Goal: Information Seeking & Learning: Learn about a topic

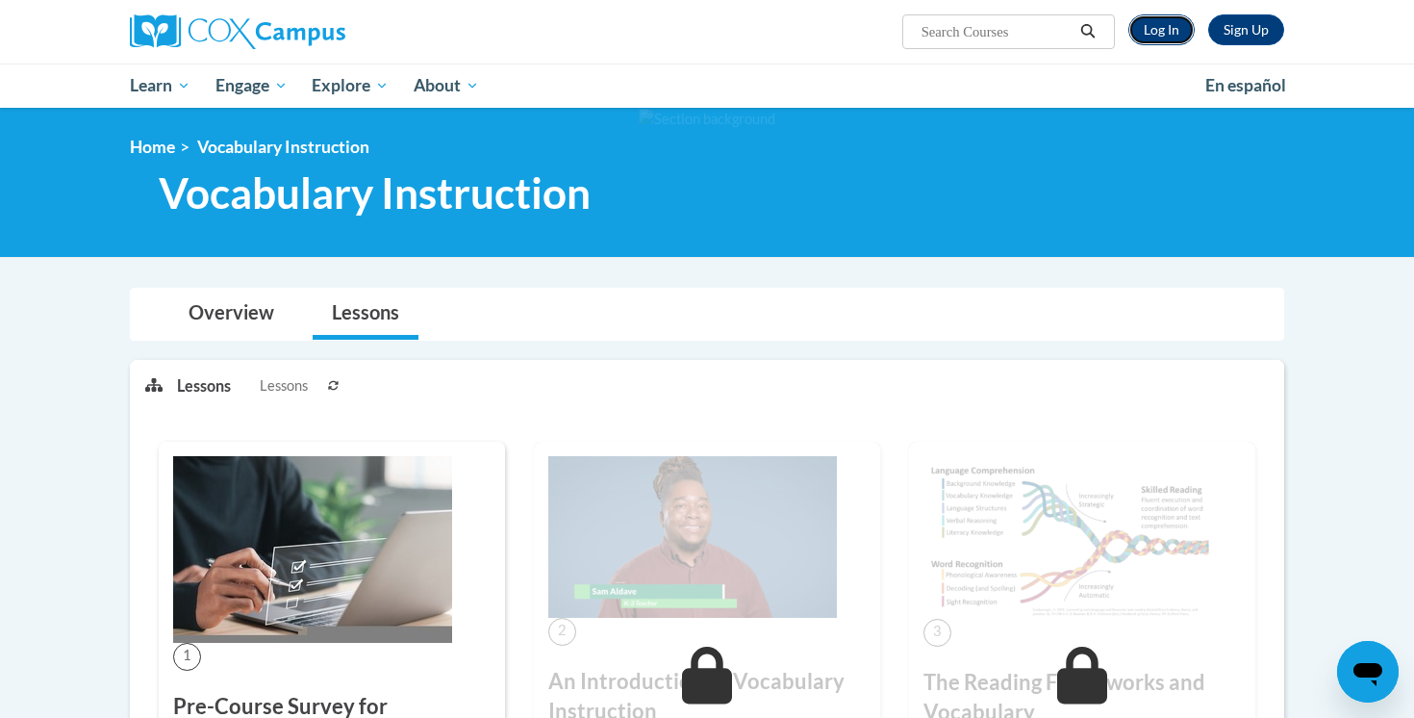
click at [1161, 22] on link "Log In" at bounding box center [1162, 29] width 66 height 31
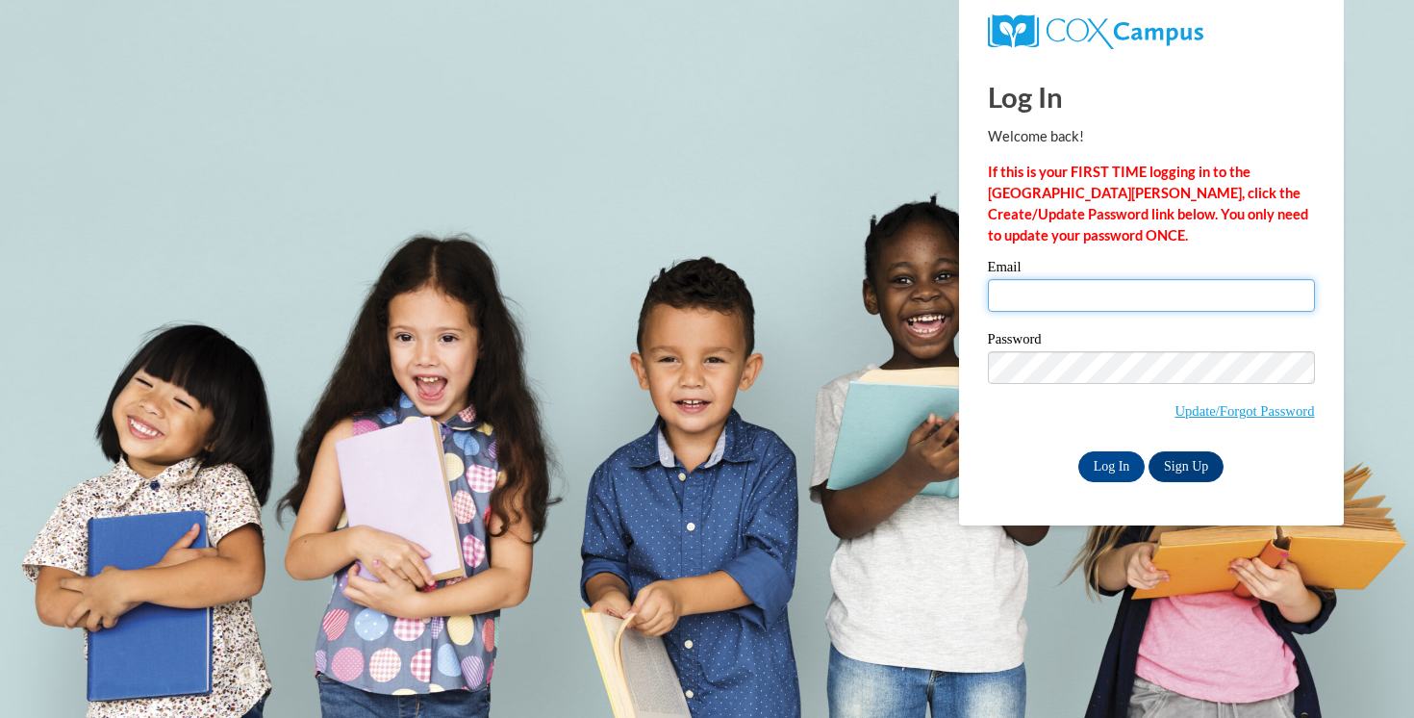
type input "kwilde@waukesha.k12.wi.us"
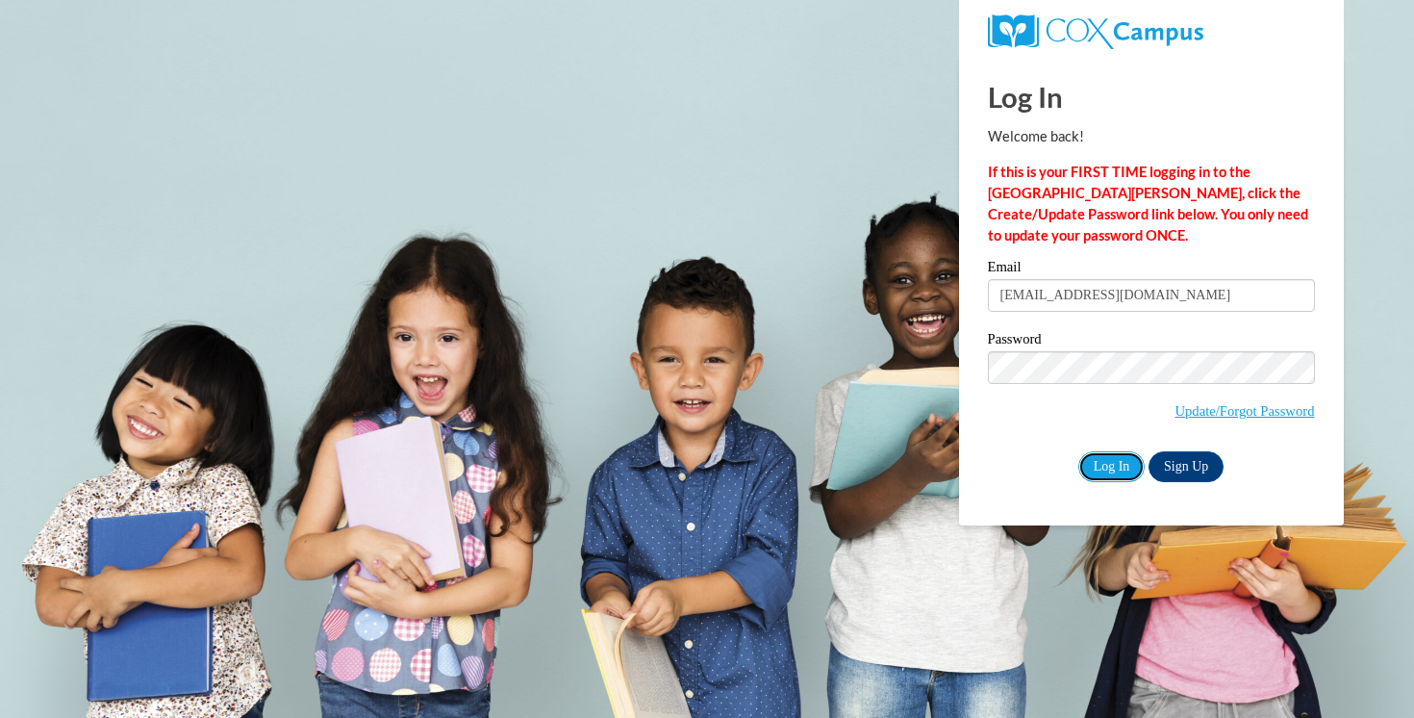
click at [1118, 459] on input "Log In" at bounding box center [1112, 466] width 67 height 31
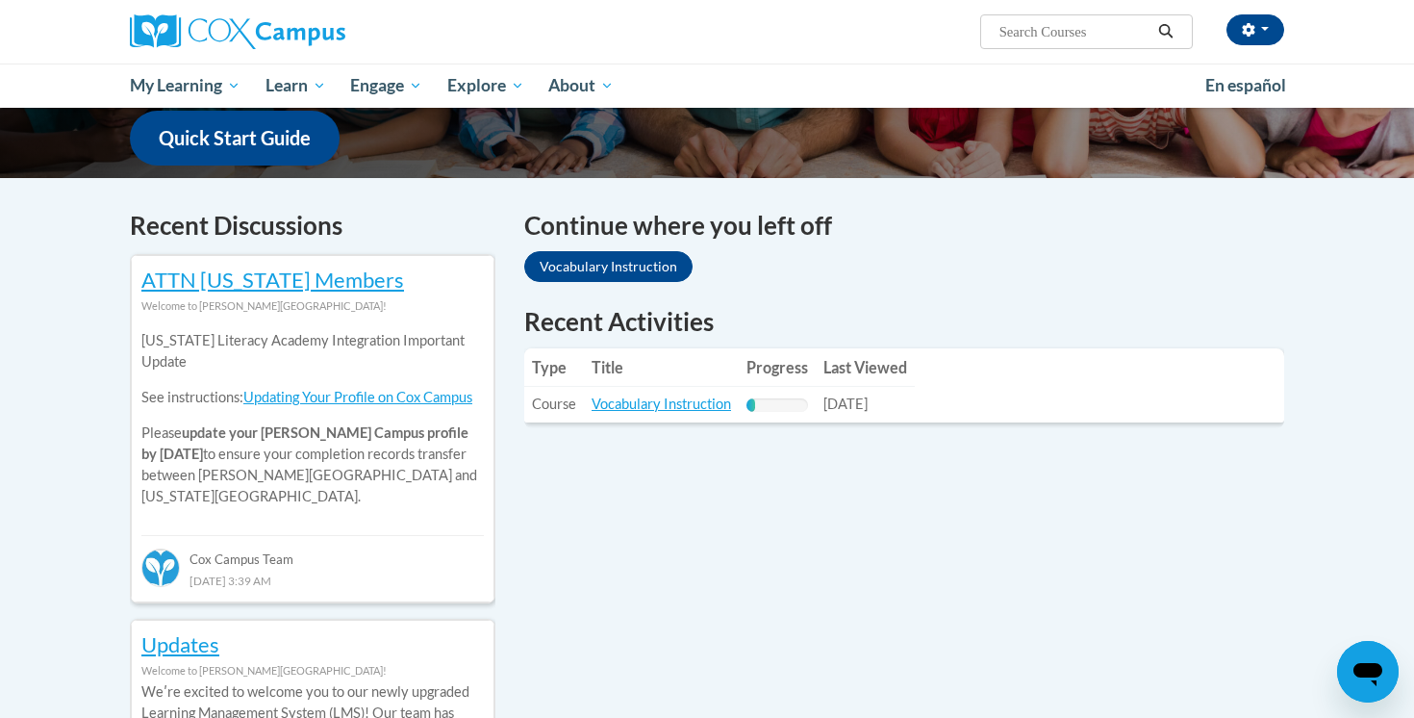
scroll to position [605, 0]
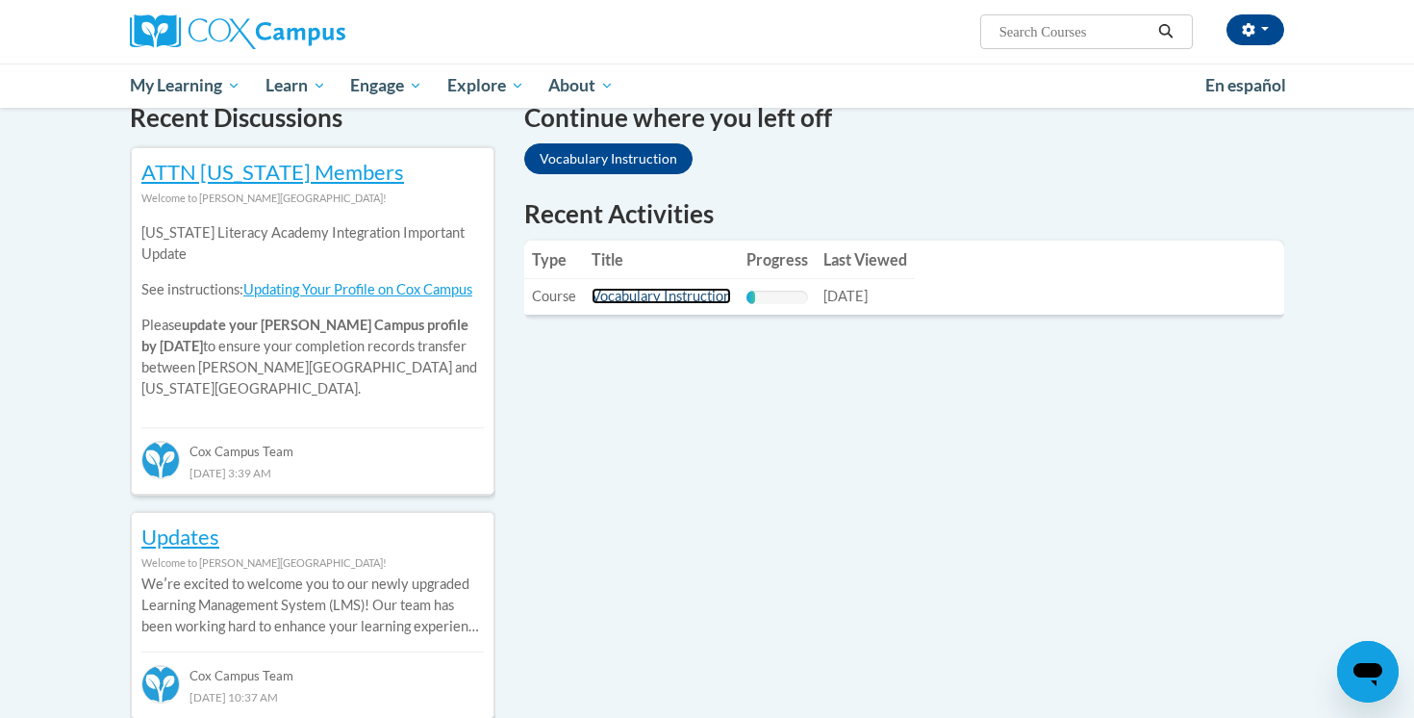
click at [674, 304] on link "Vocabulary Instruction" at bounding box center [662, 296] width 140 height 16
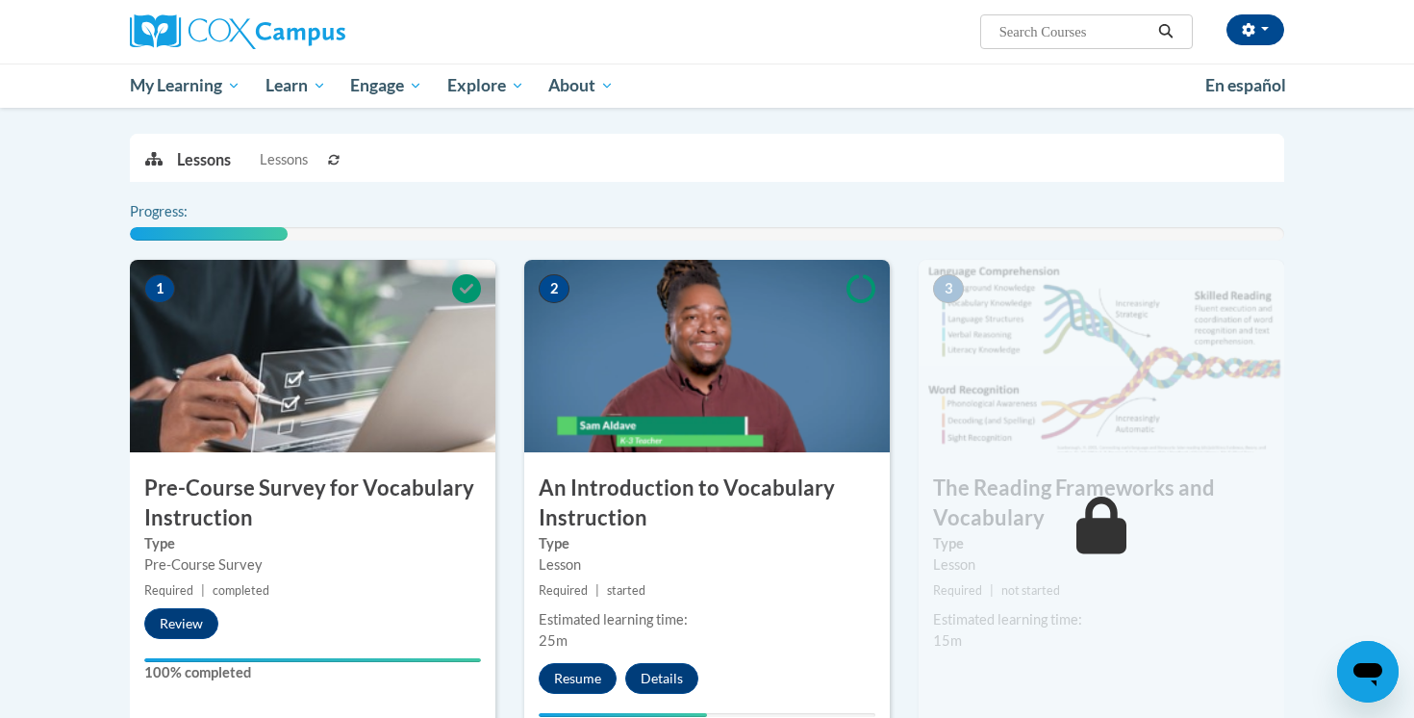
scroll to position [444, 0]
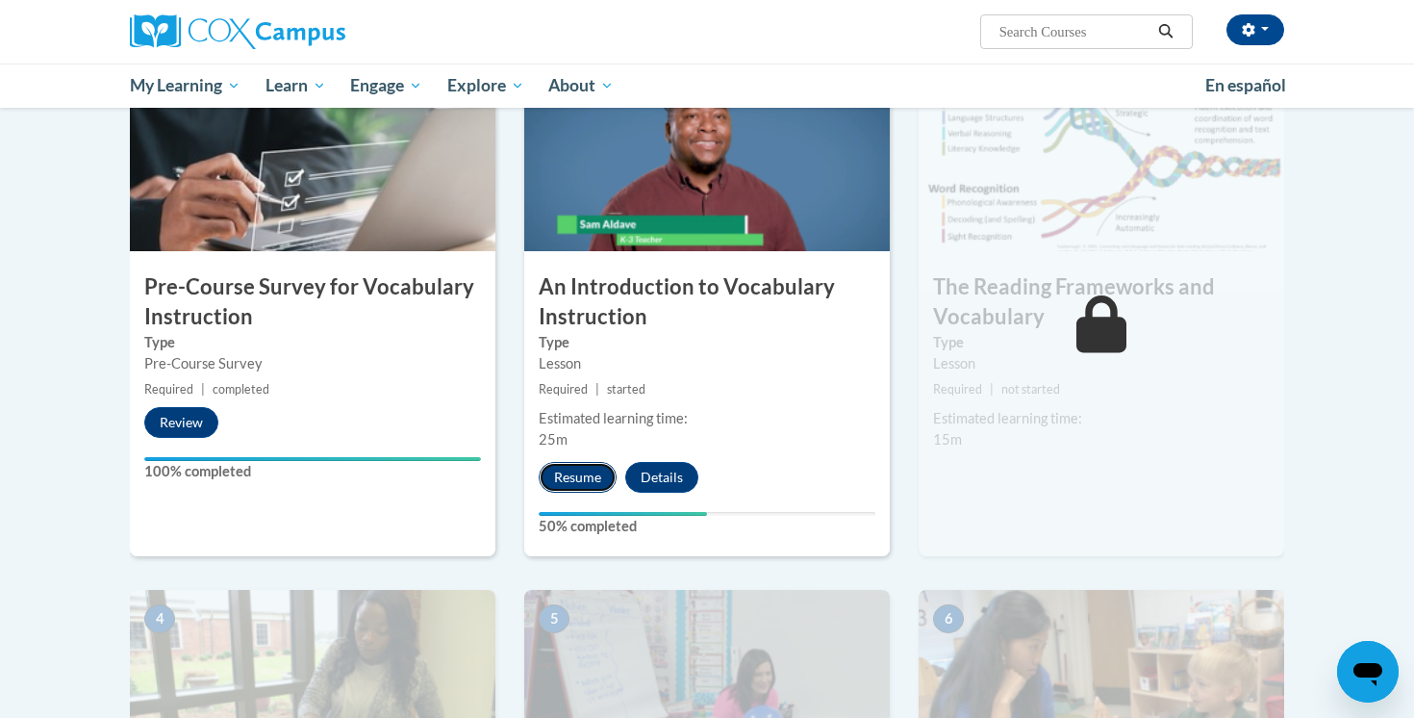
click at [592, 474] on button "Resume" at bounding box center [578, 477] width 78 height 31
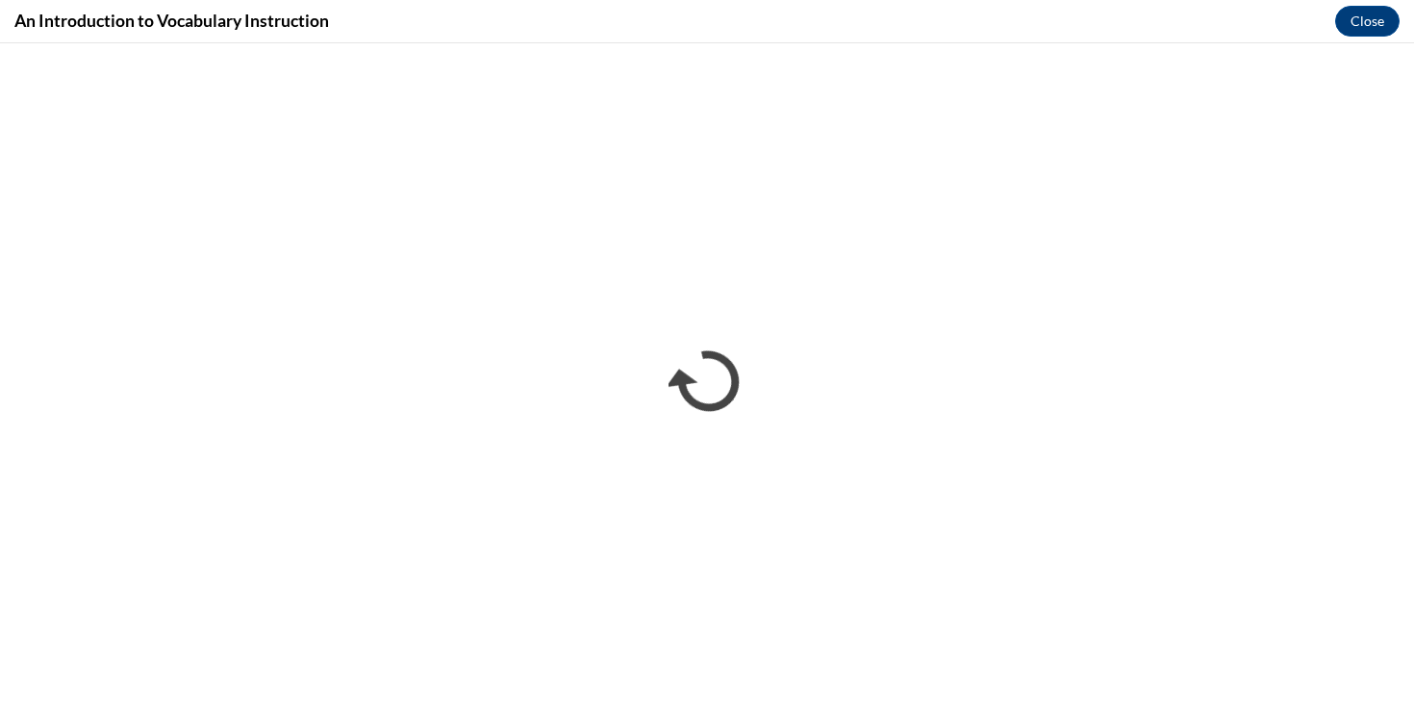
scroll to position [0, 0]
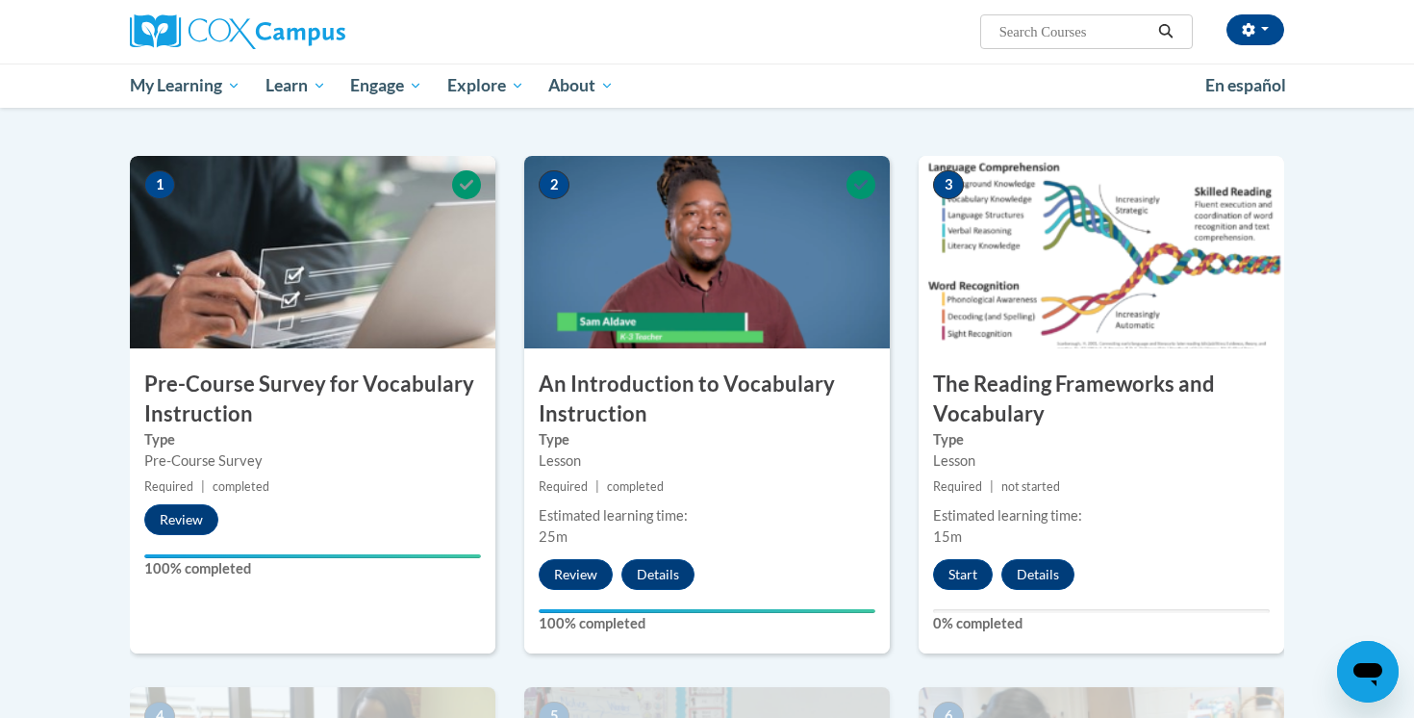
scroll to position [392, 0]
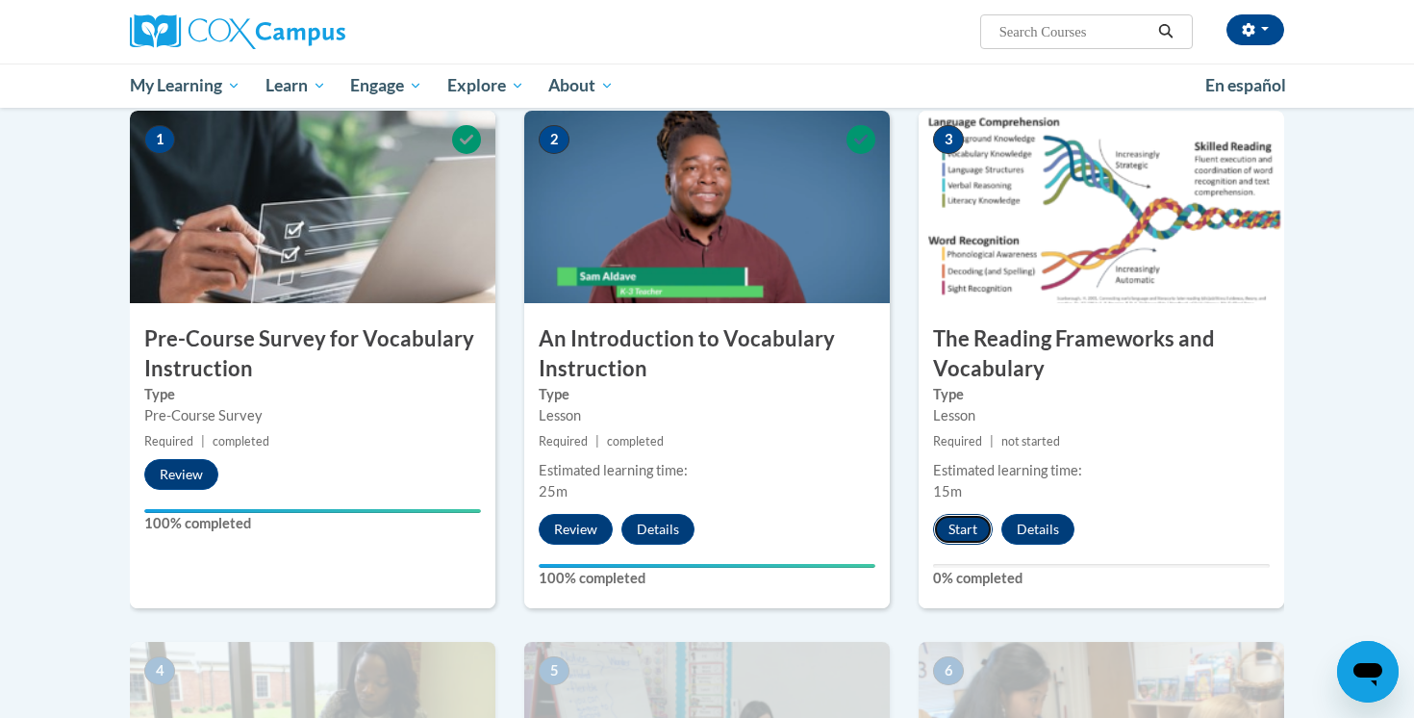
click at [971, 527] on button "Start" at bounding box center [963, 529] width 60 height 31
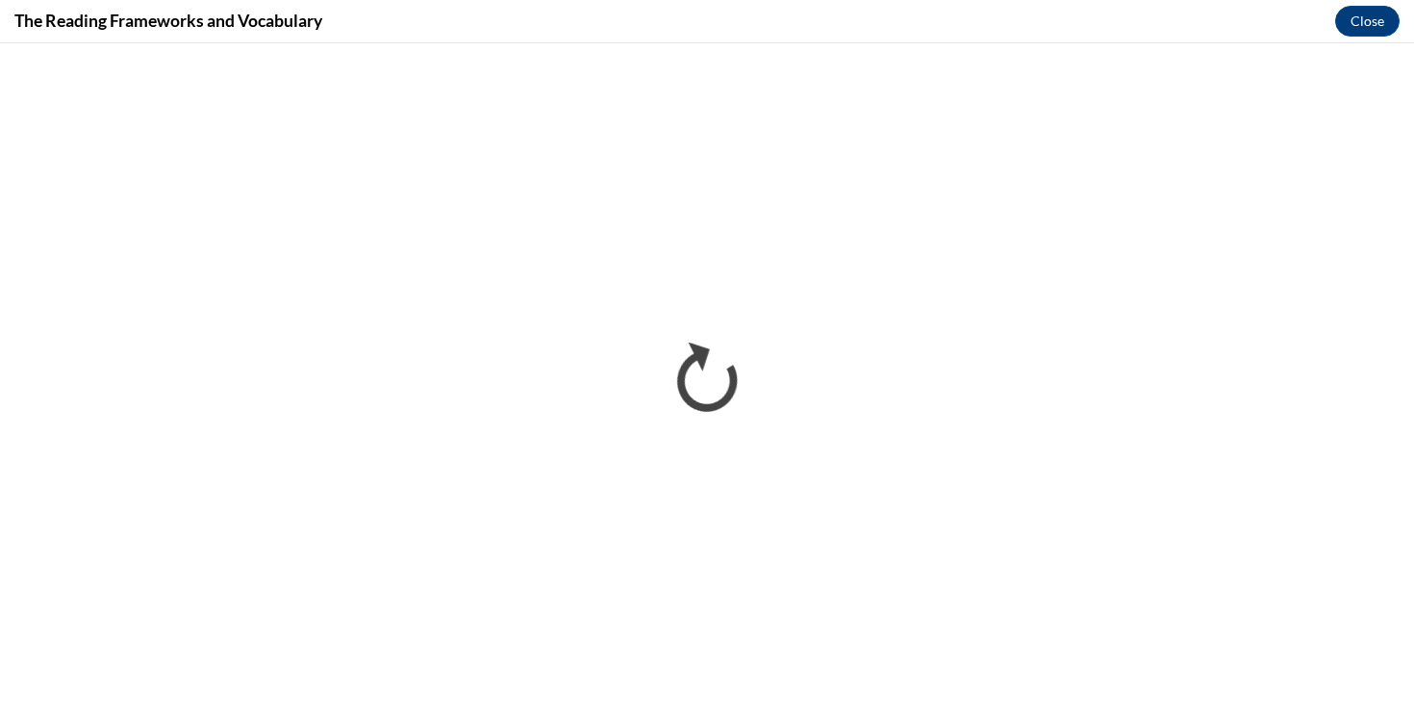
scroll to position [0, 0]
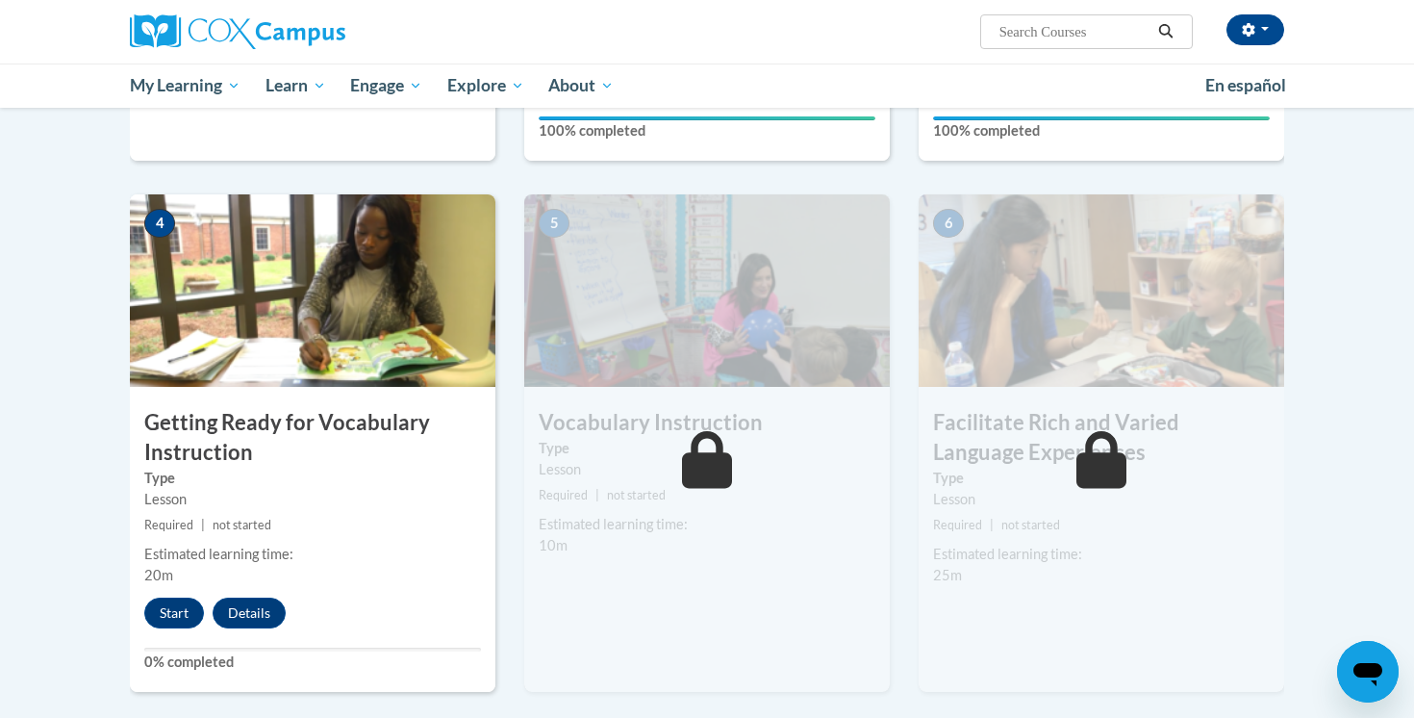
scroll to position [882, 0]
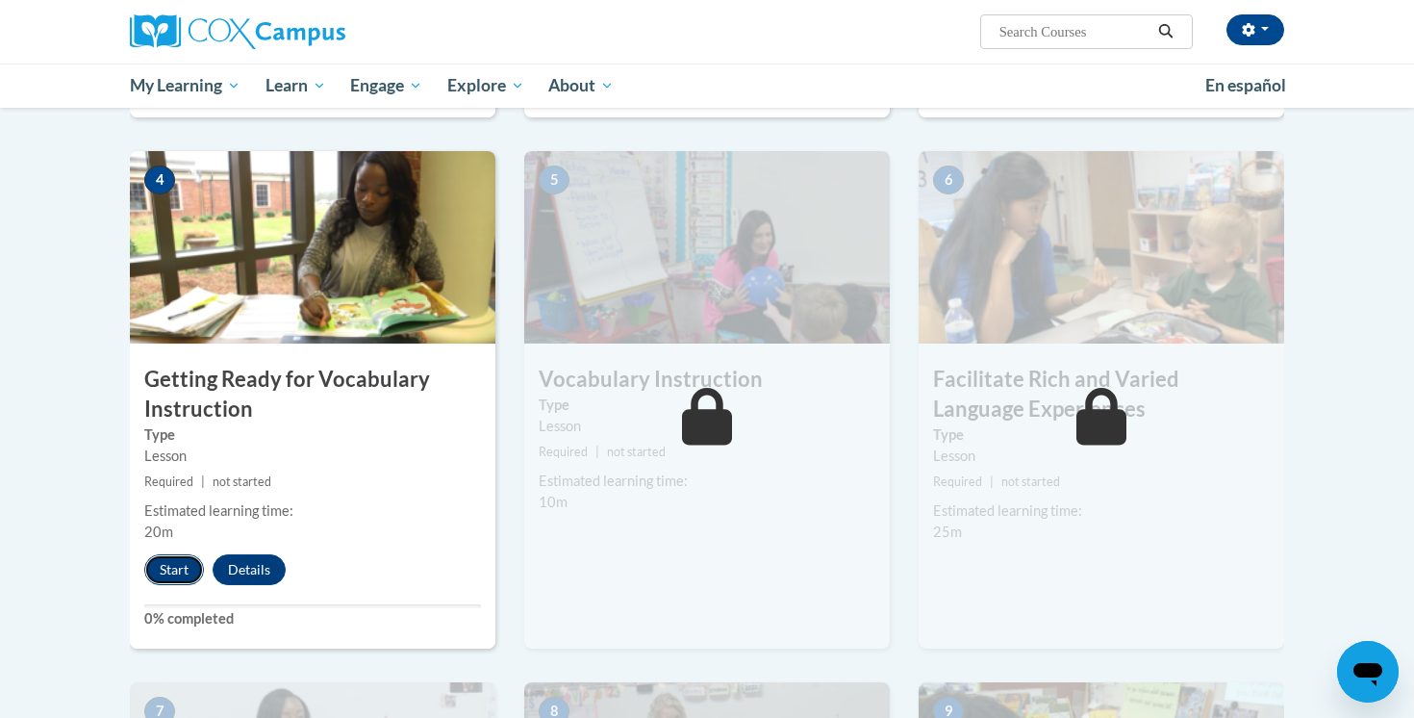
click at [182, 571] on button "Start" at bounding box center [174, 569] width 60 height 31
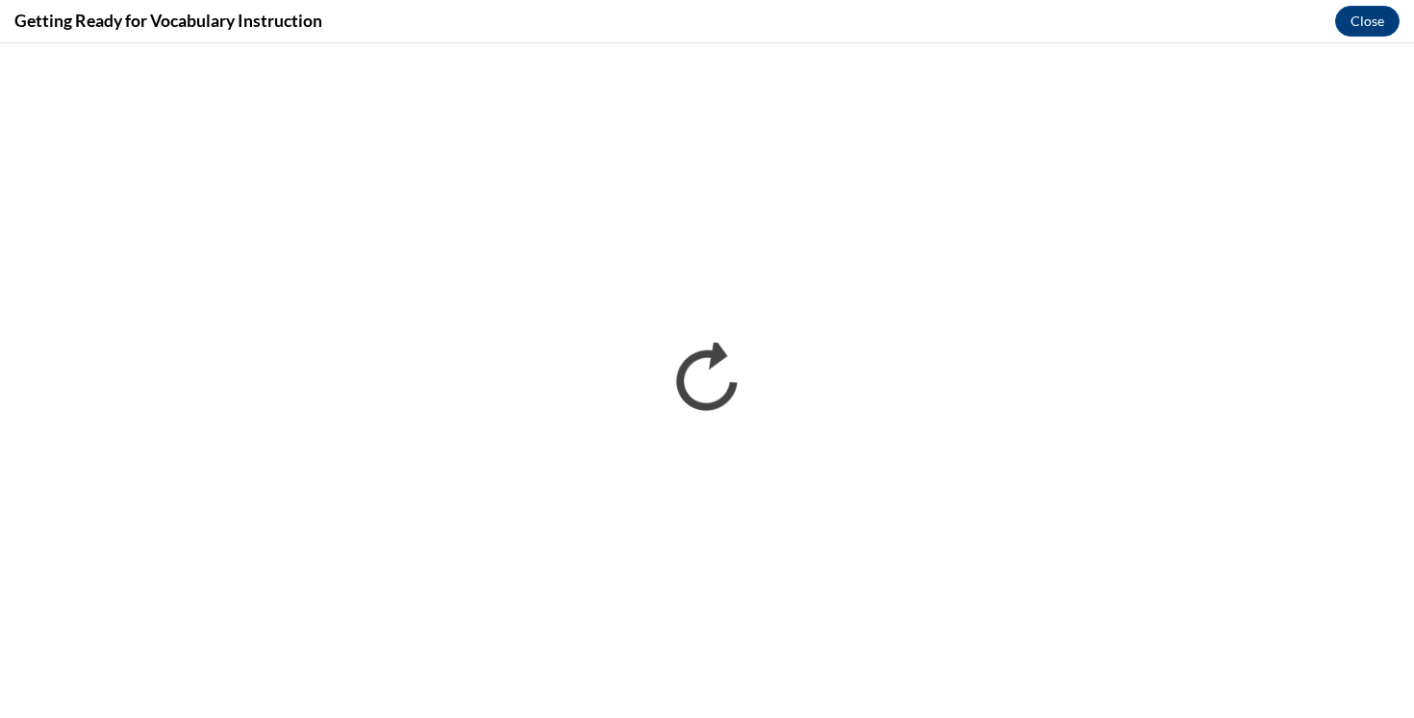
scroll to position [0, 0]
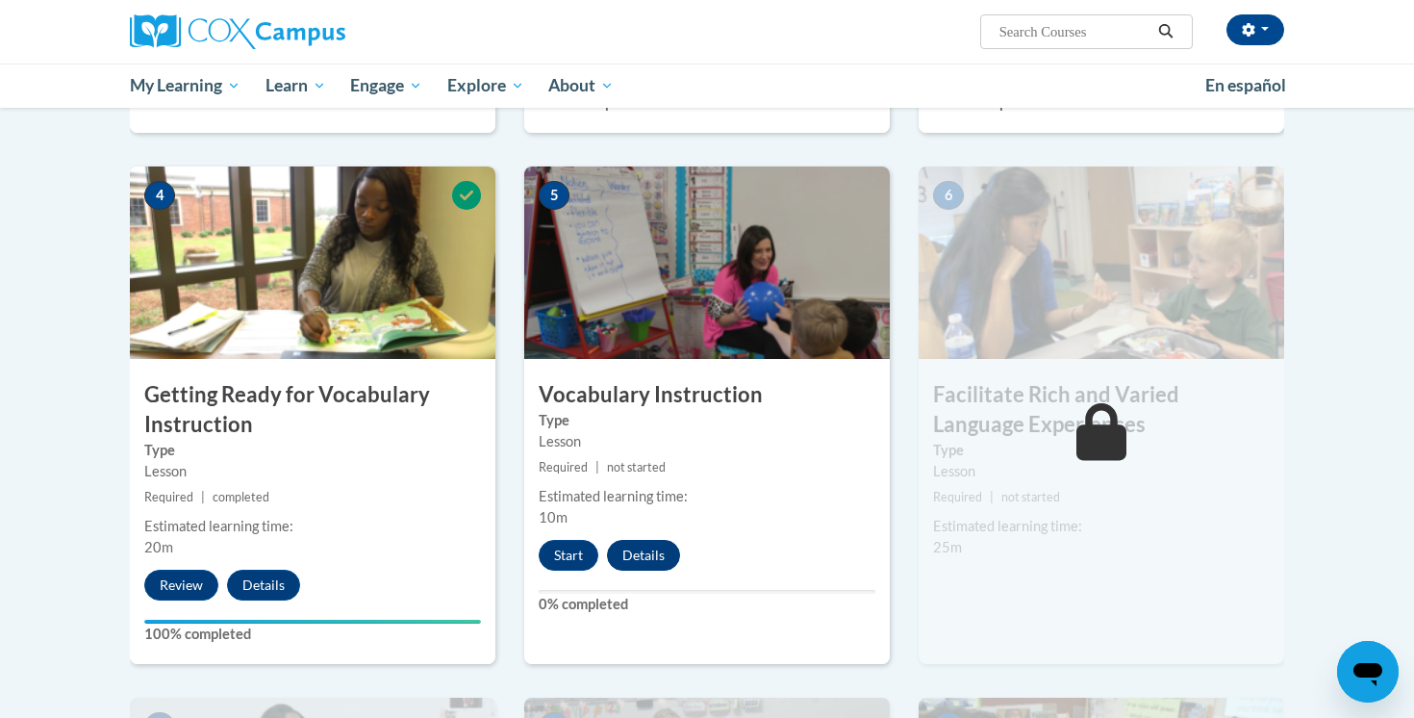
scroll to position [867, 0]
click at [581, 549] on button "Start" at bounding box center [569, 555] width 60 height 31
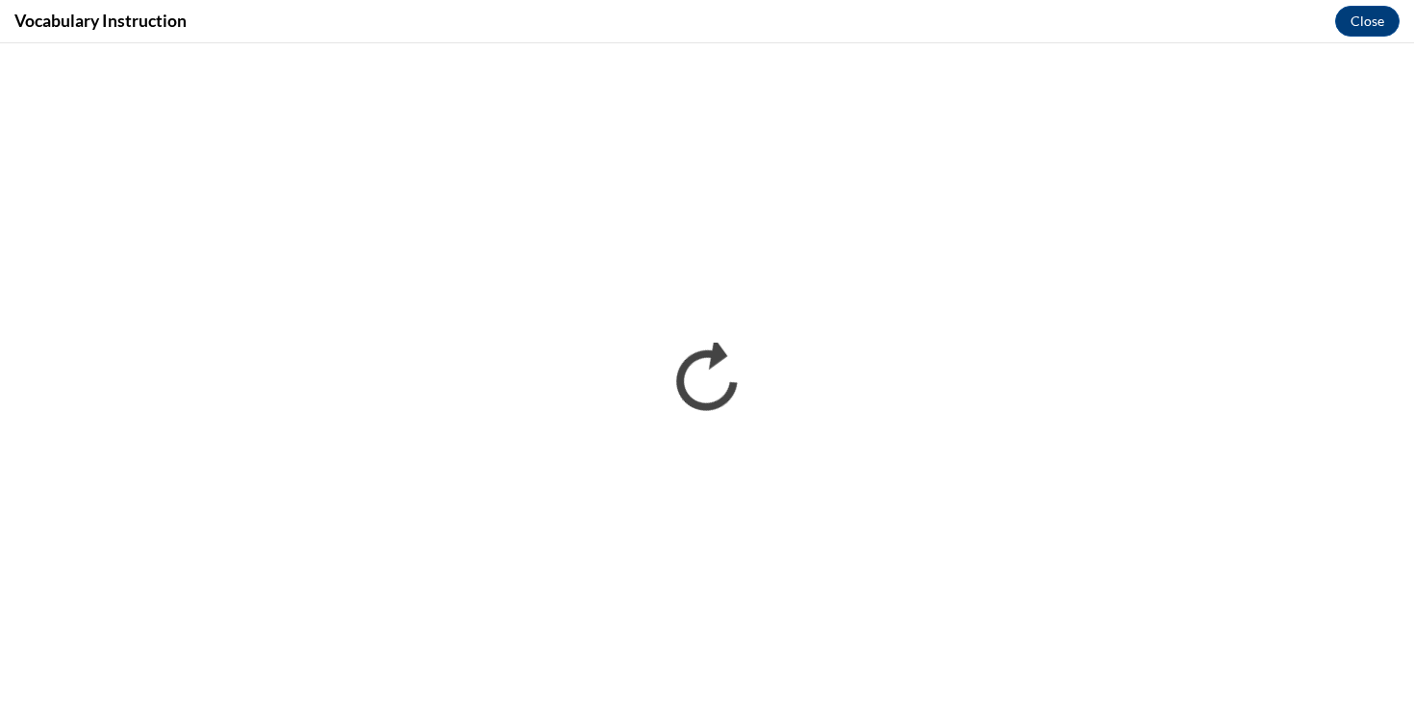
scroll to position [0, 0]
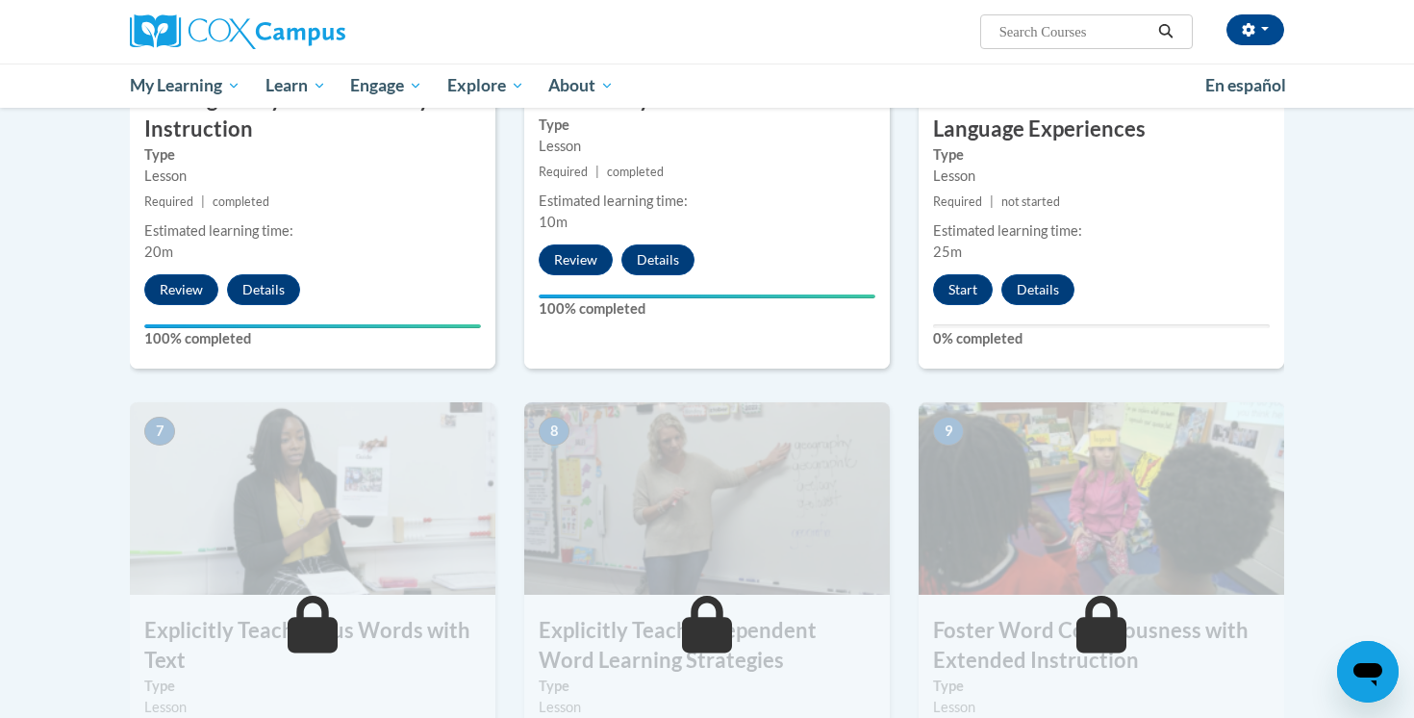
scroll to position [1198, 0]
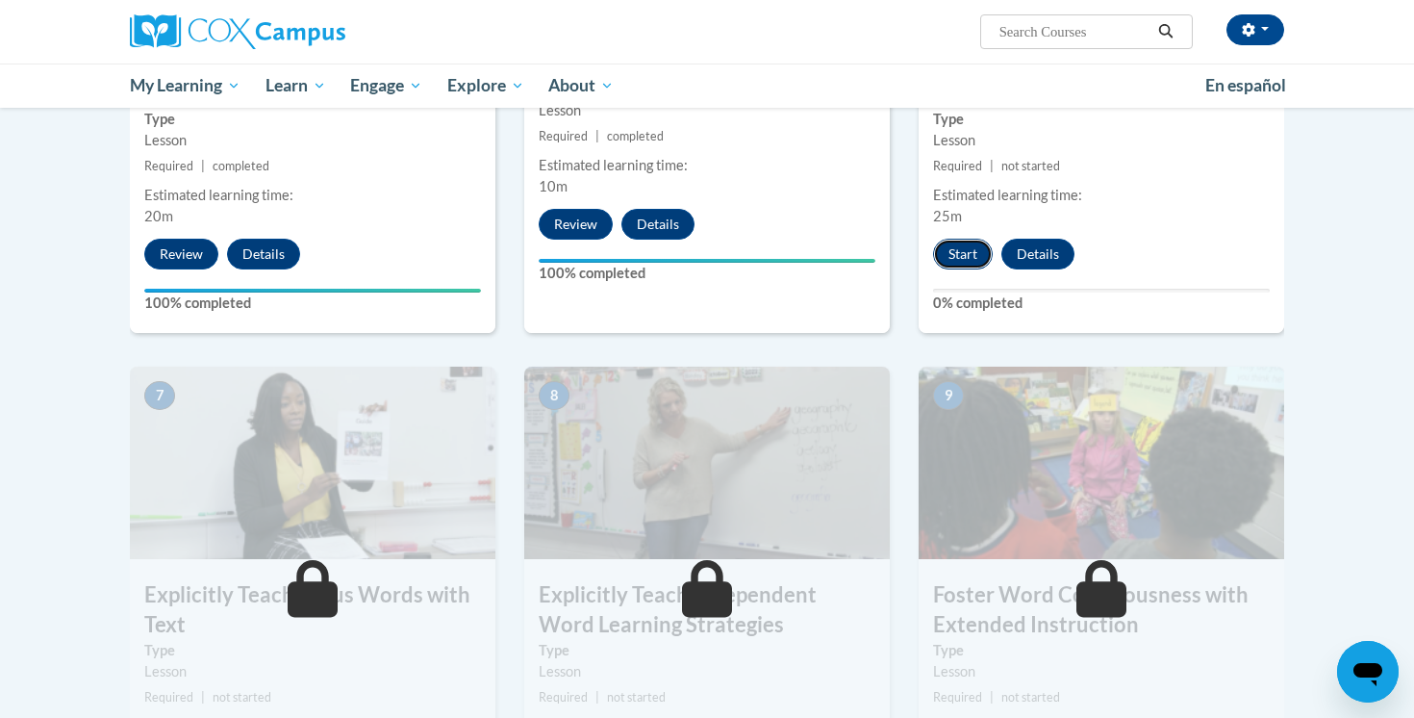
click at [953, 260] on button "Start" at bounding box center [963, 254] width 60 height 31
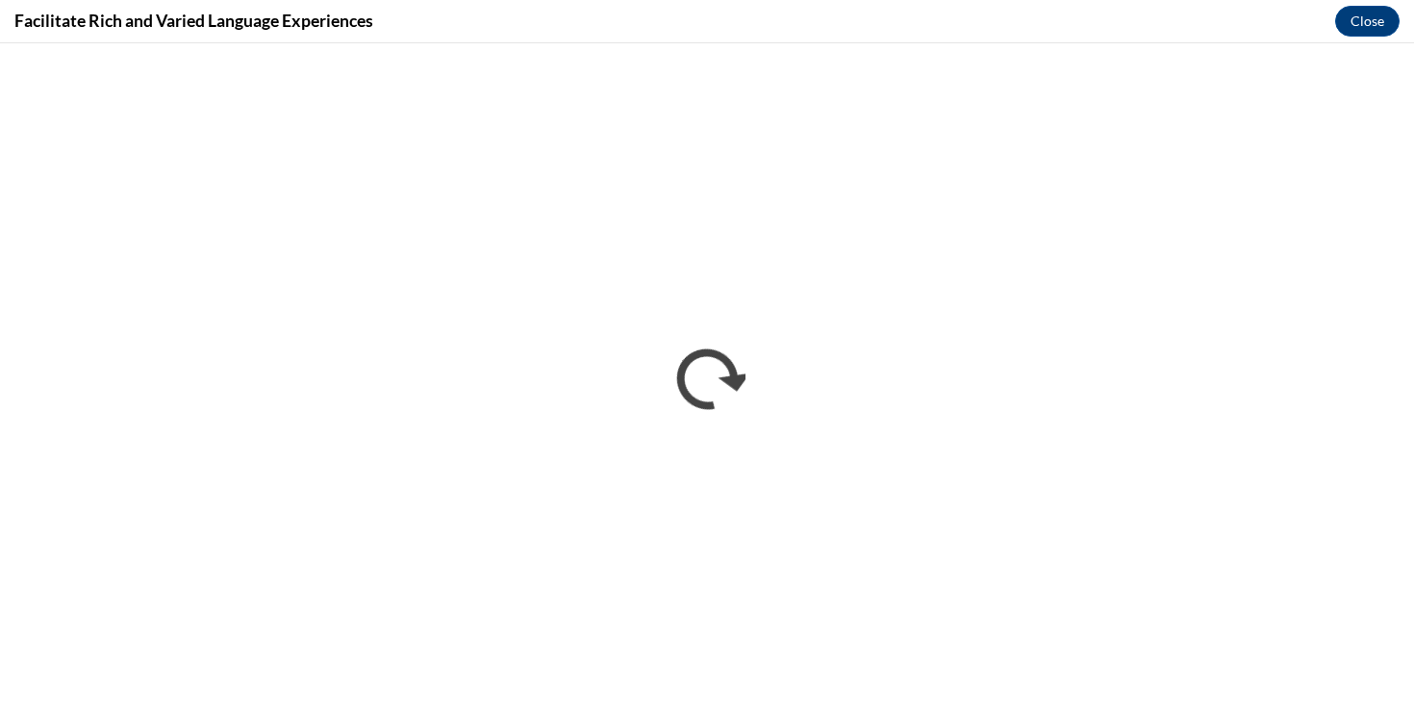
scroll to position [0, 0]
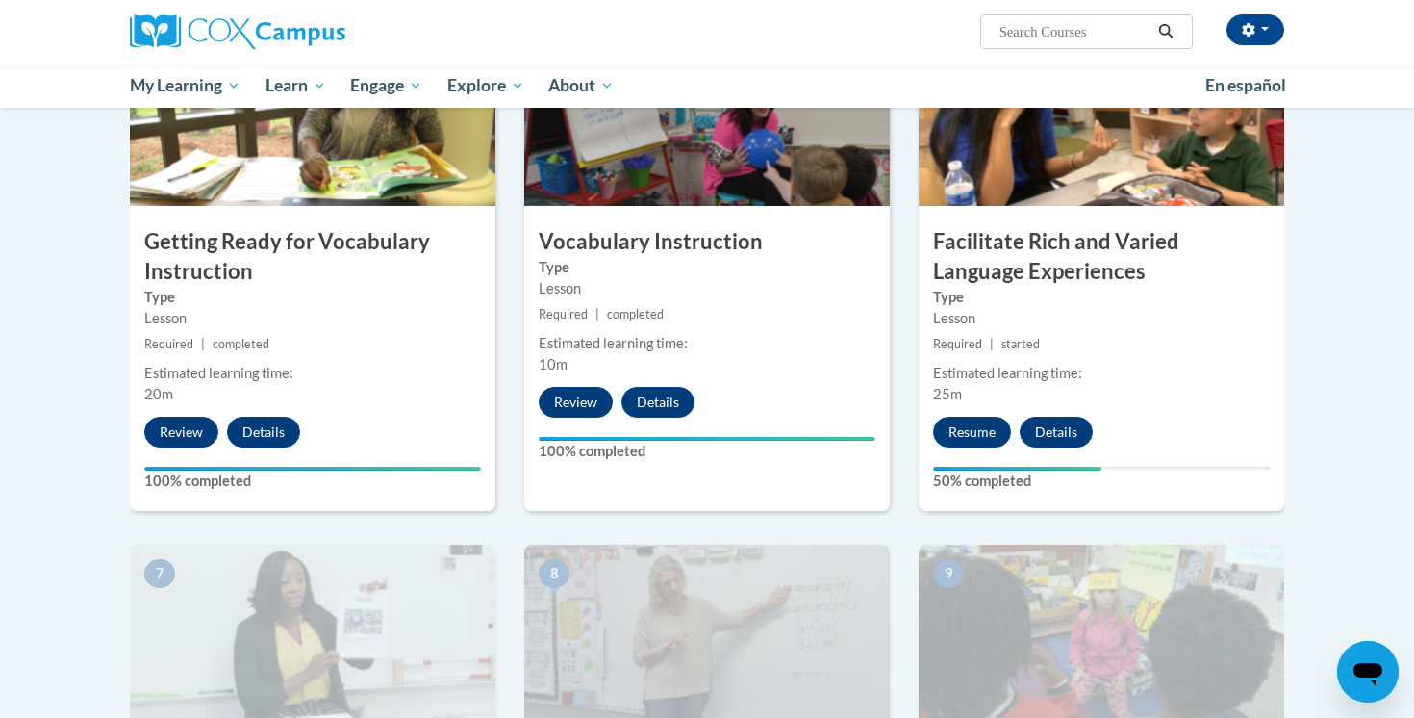
scroll to position [1037, 0]
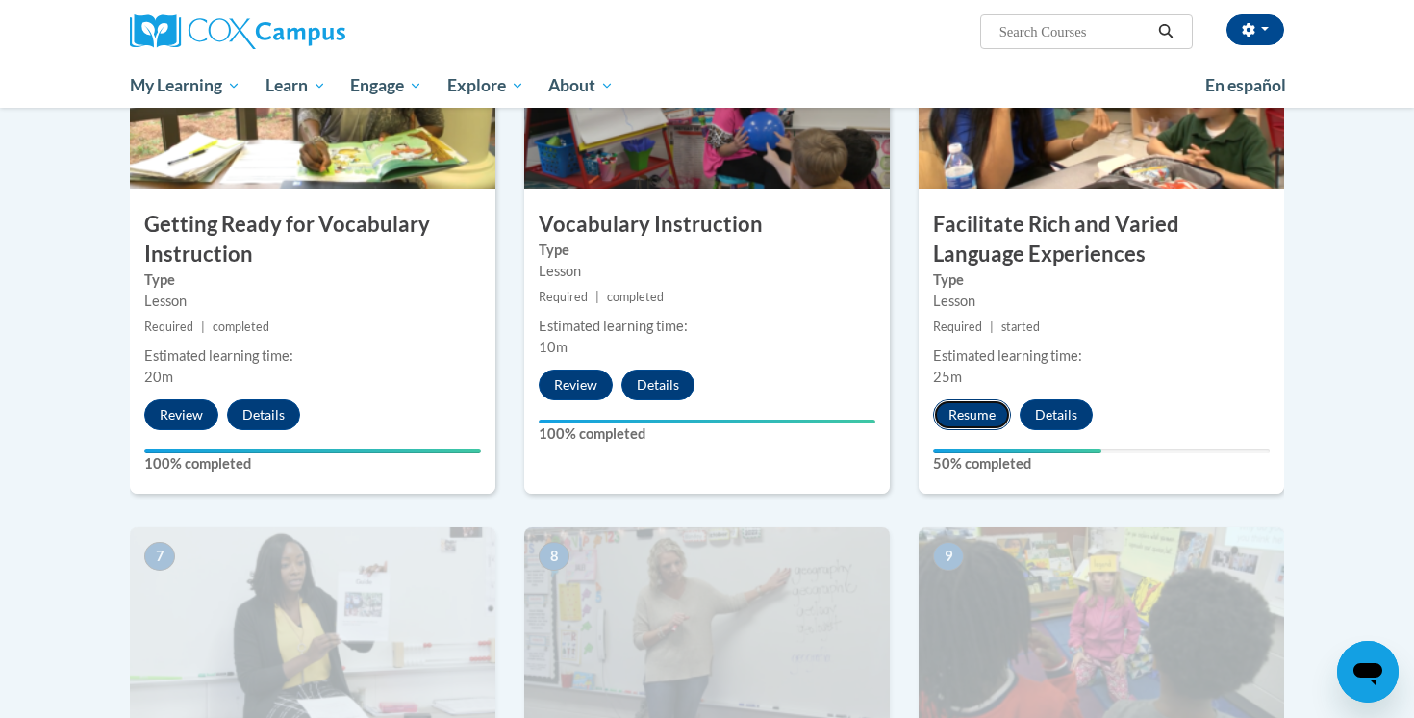
click at [982, 416] on button "Resume" at bounding box center [972, 414] width 78 height 31
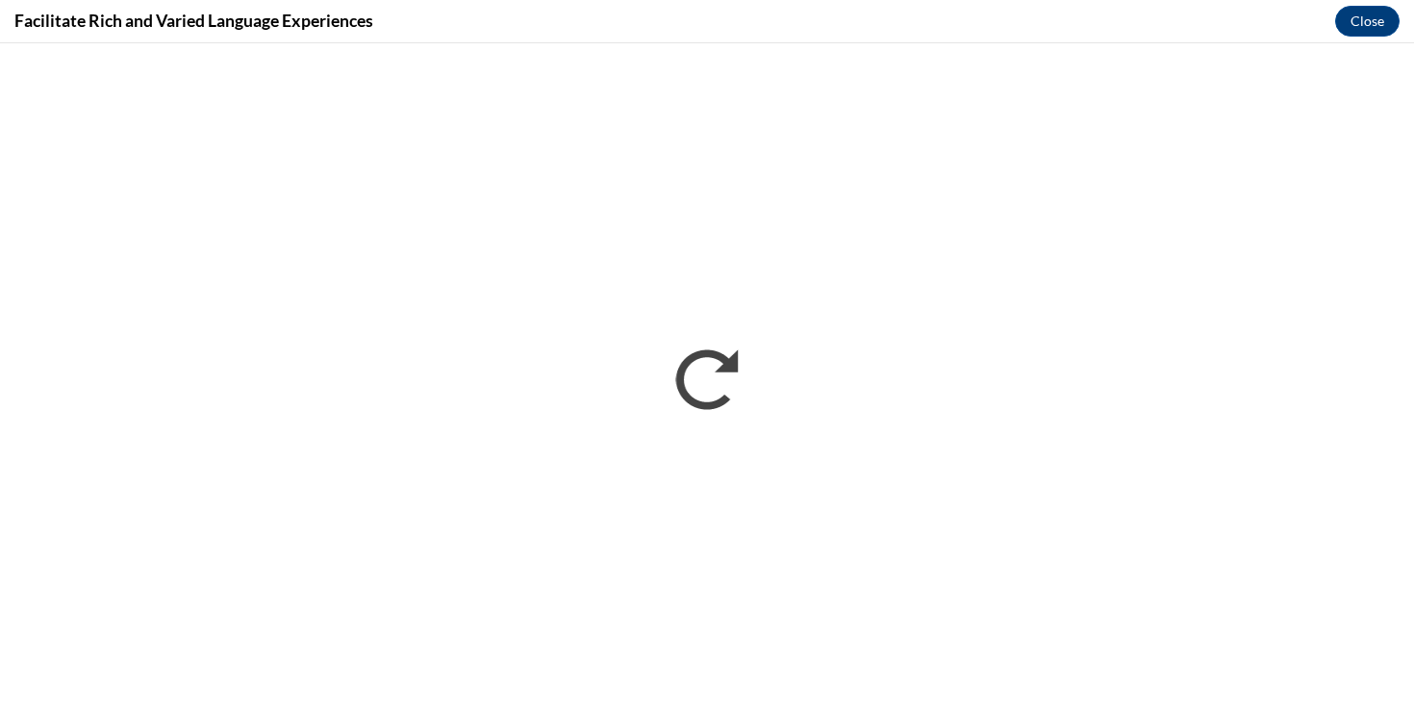
scroll to position [0, 0]
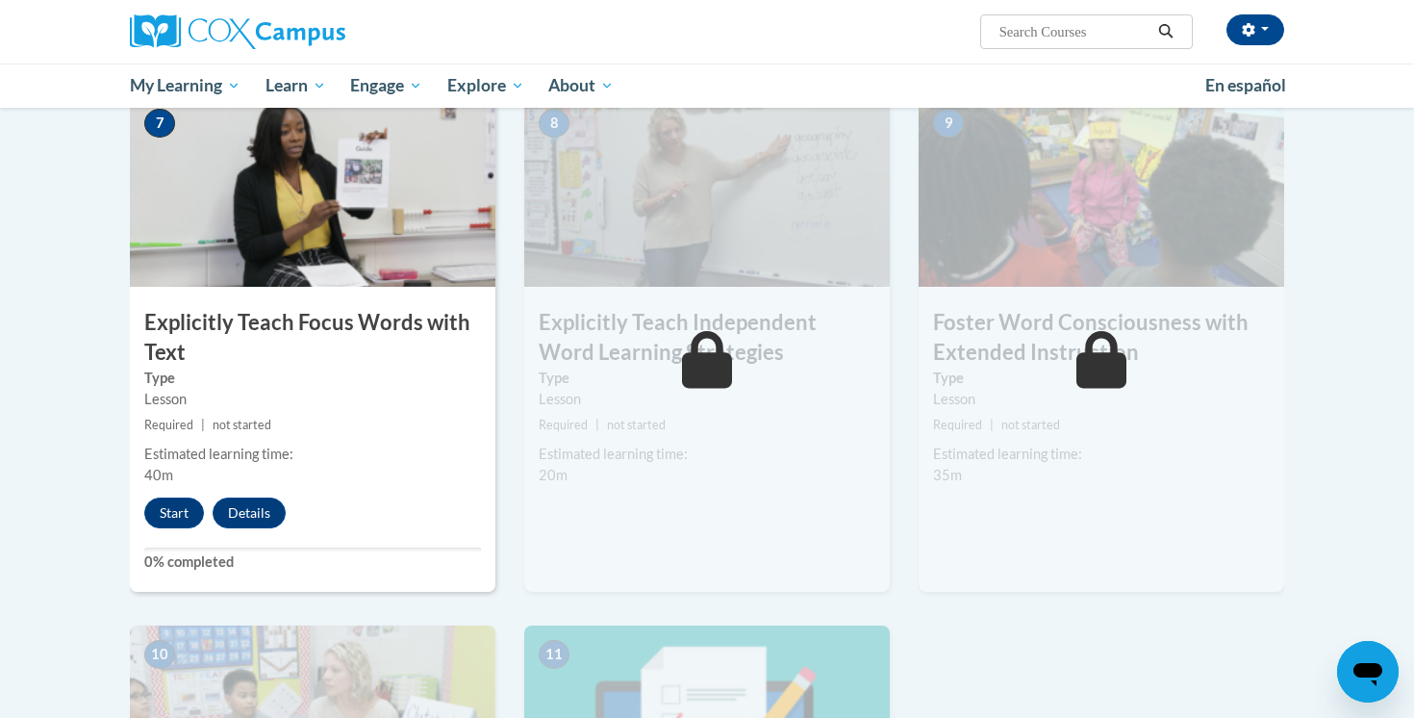
scroll to position [1474, 0]
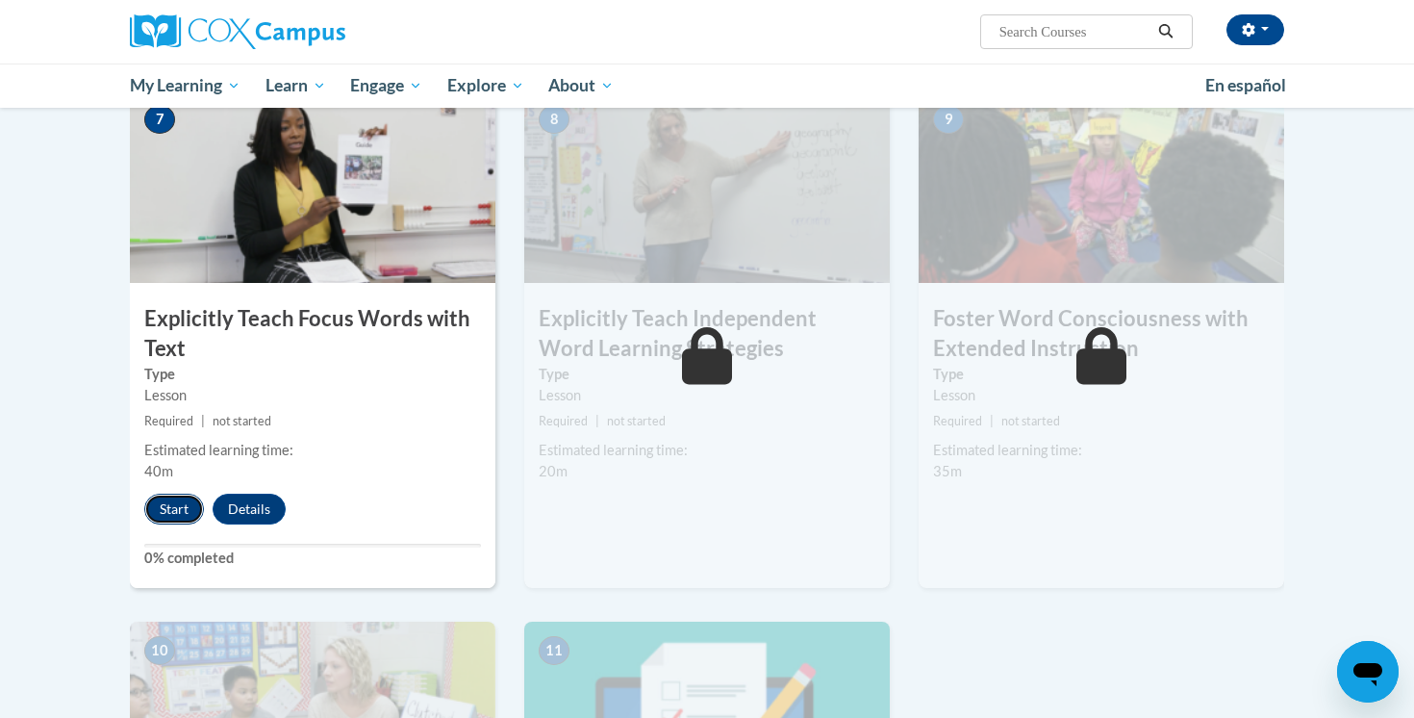
click at [177, 522] on button "Start" at bounding box center [174, 509] width 60 height 31
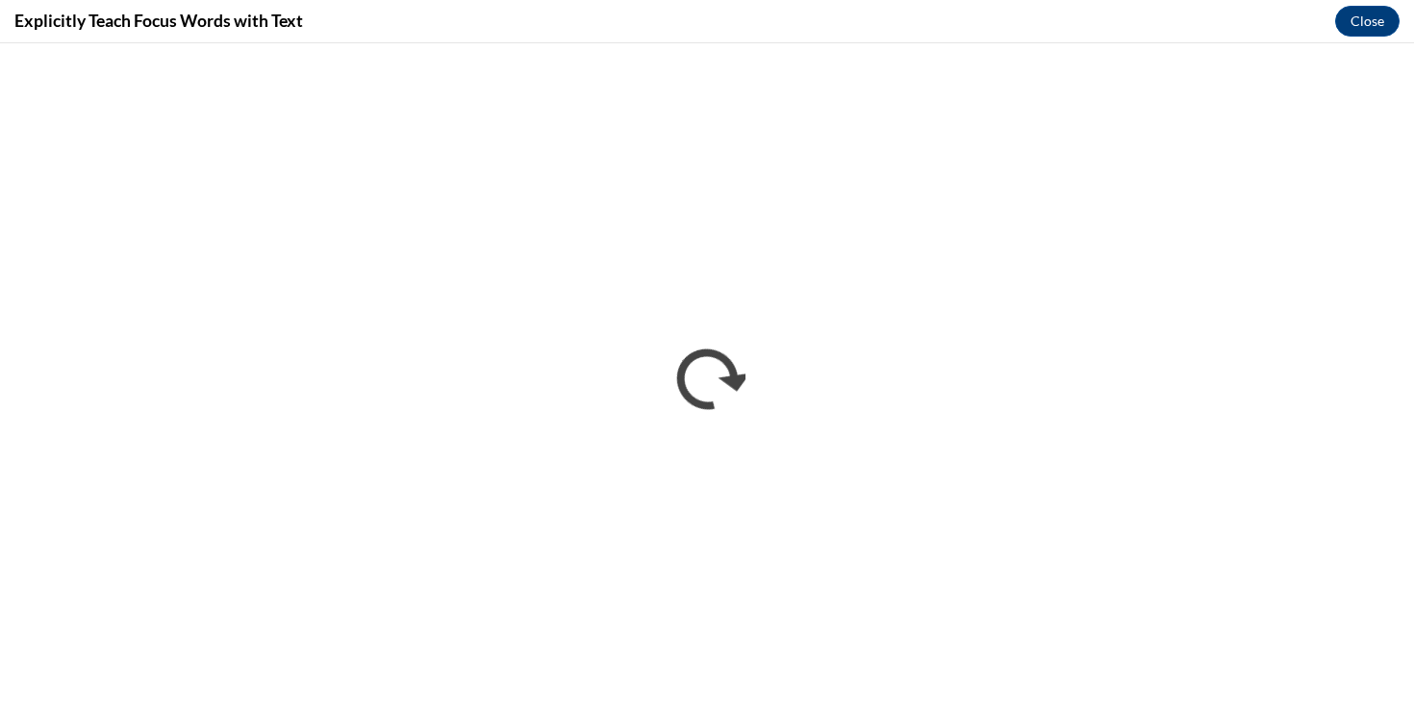
scroll to position [0, 0]
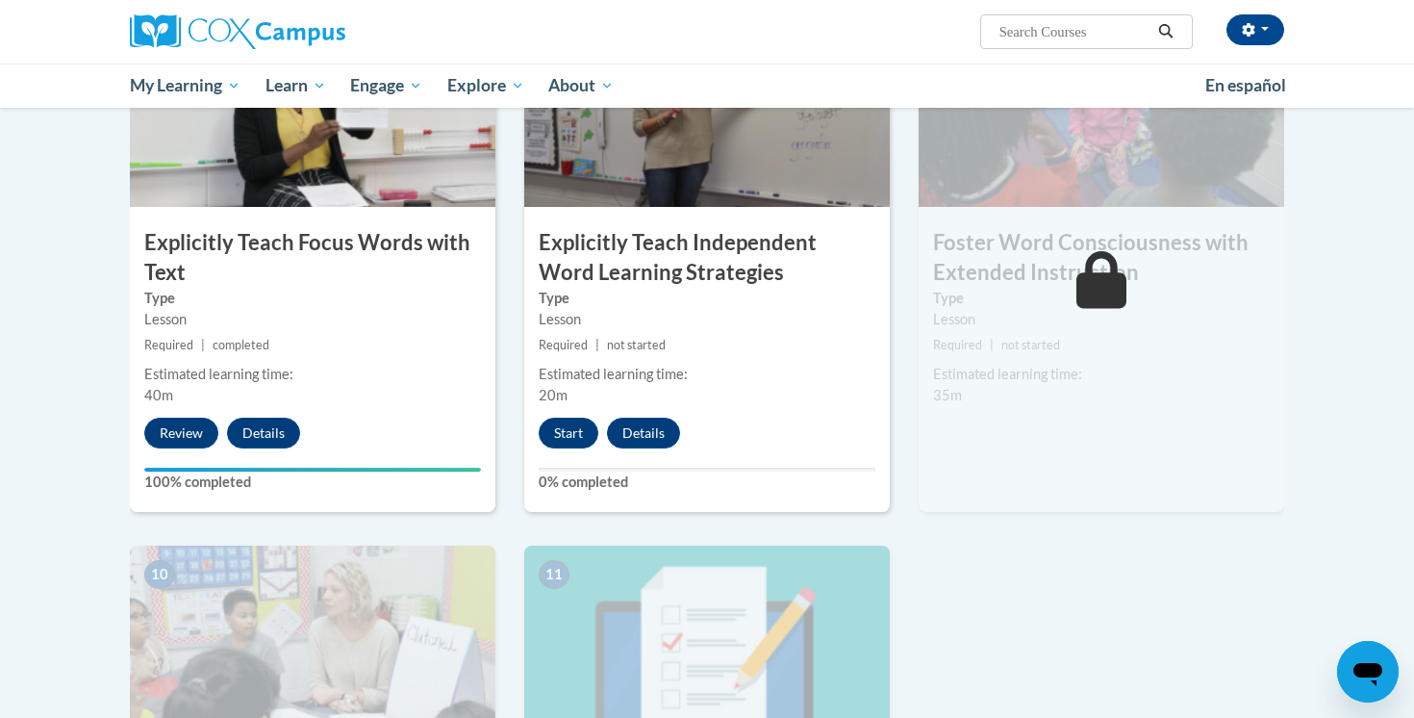
scroll to position [1470, 0]
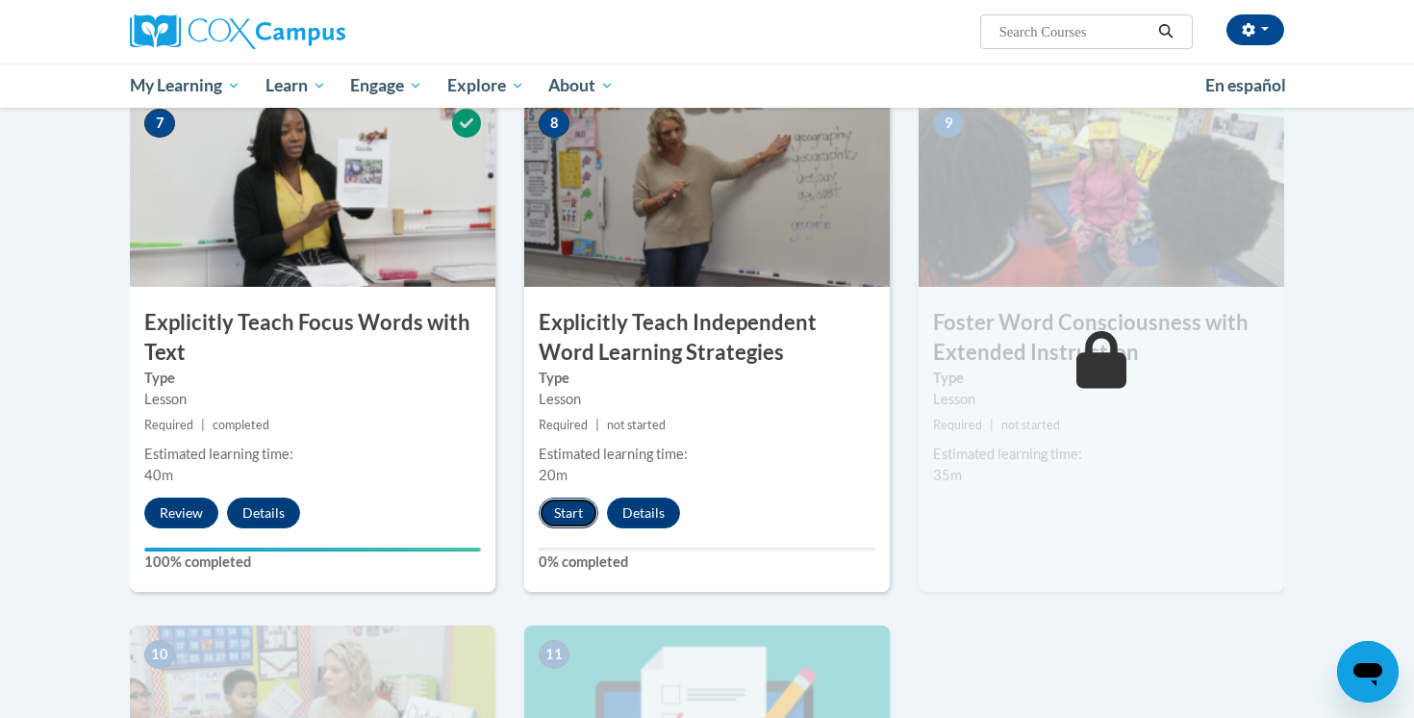
click at [585, 516] on button "Start" at bounding box center [569, 512] width 60 height 31
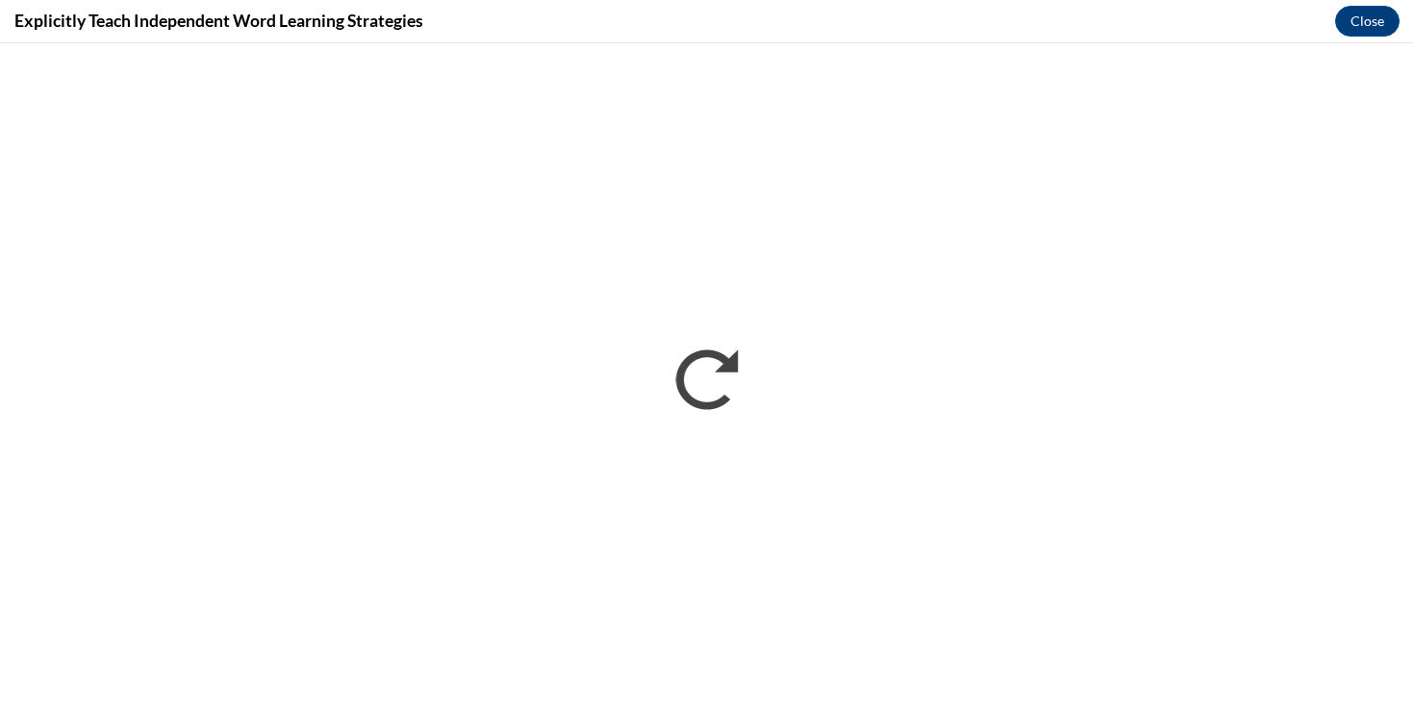
scroll to position [0, 0]
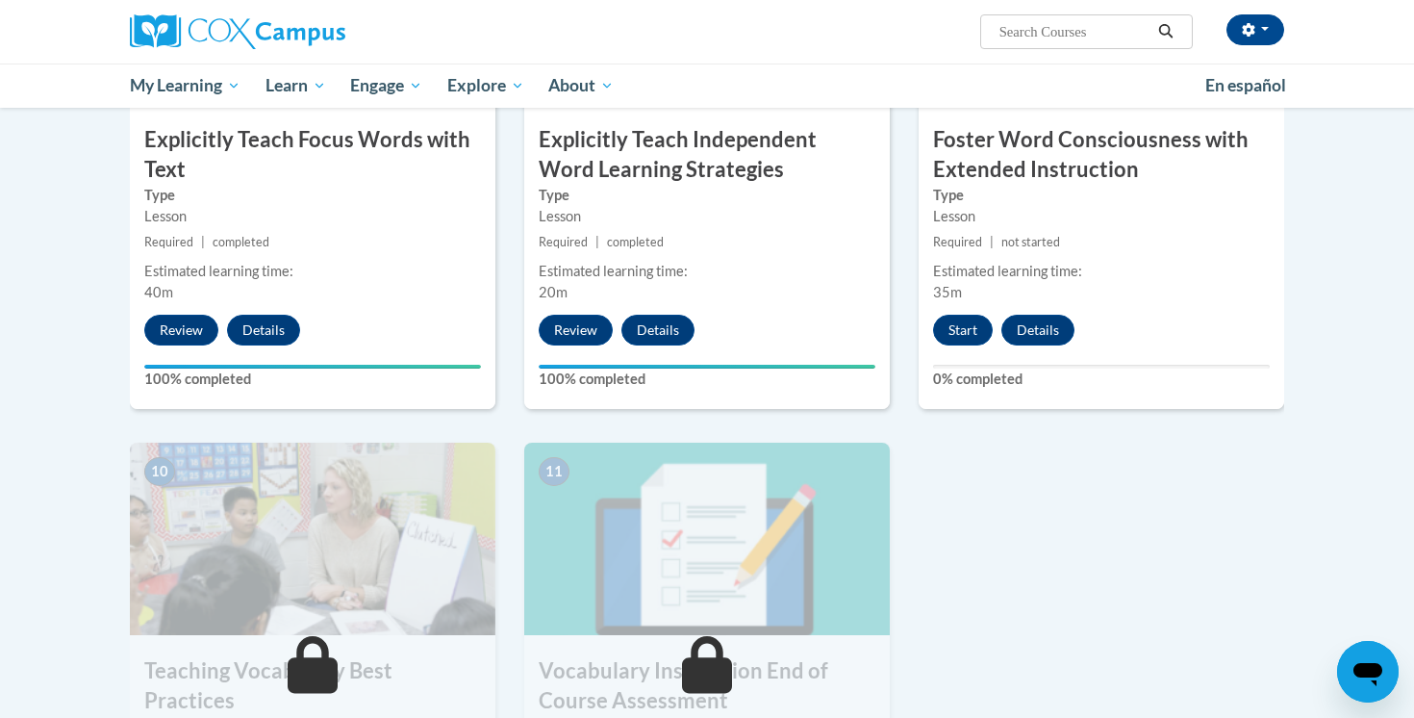
scroll to position [1680, 0]
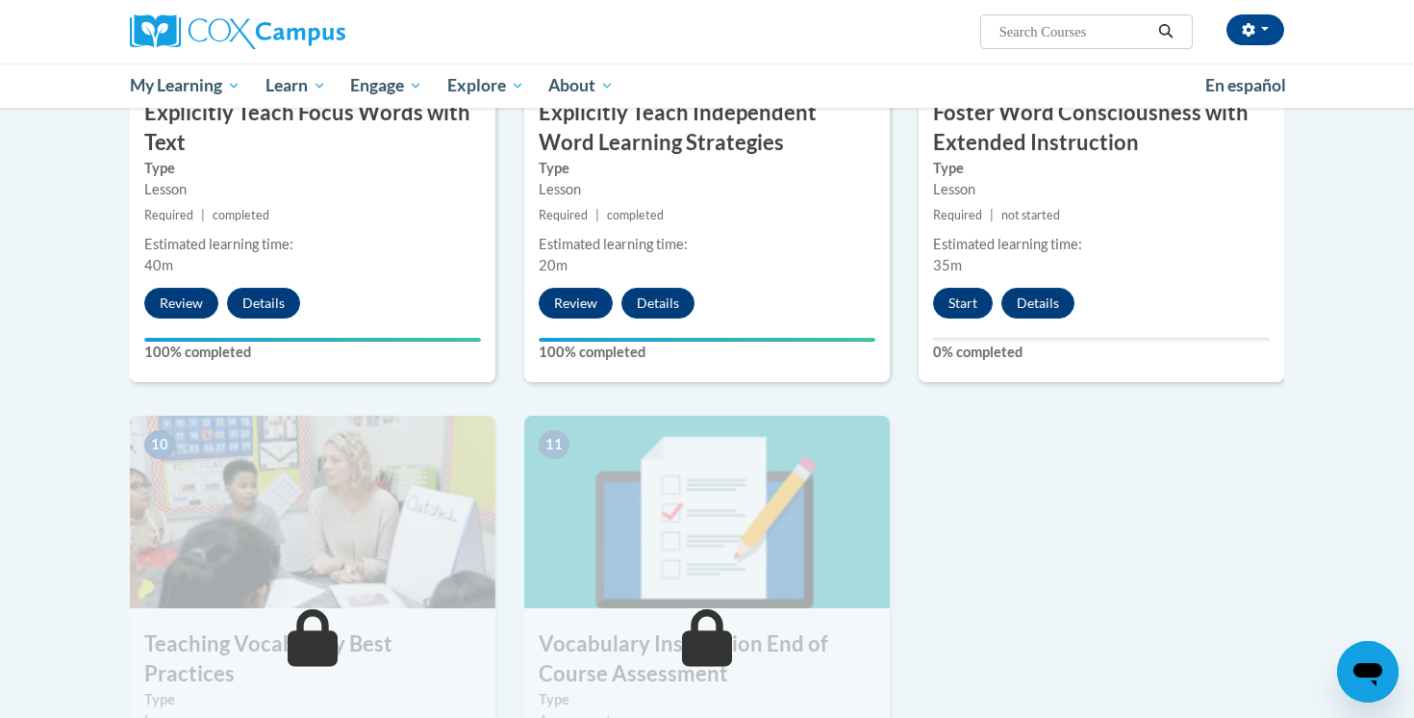
click at [979, 282] on div "9 Foster Word Consciousness with Extended Instruction Type Lesson Required | no…" at bounding box center [1102, 133] width 366 height 497
click at [979, 296] on button "Start" at bounding box center [963, 303] width 60 height 31
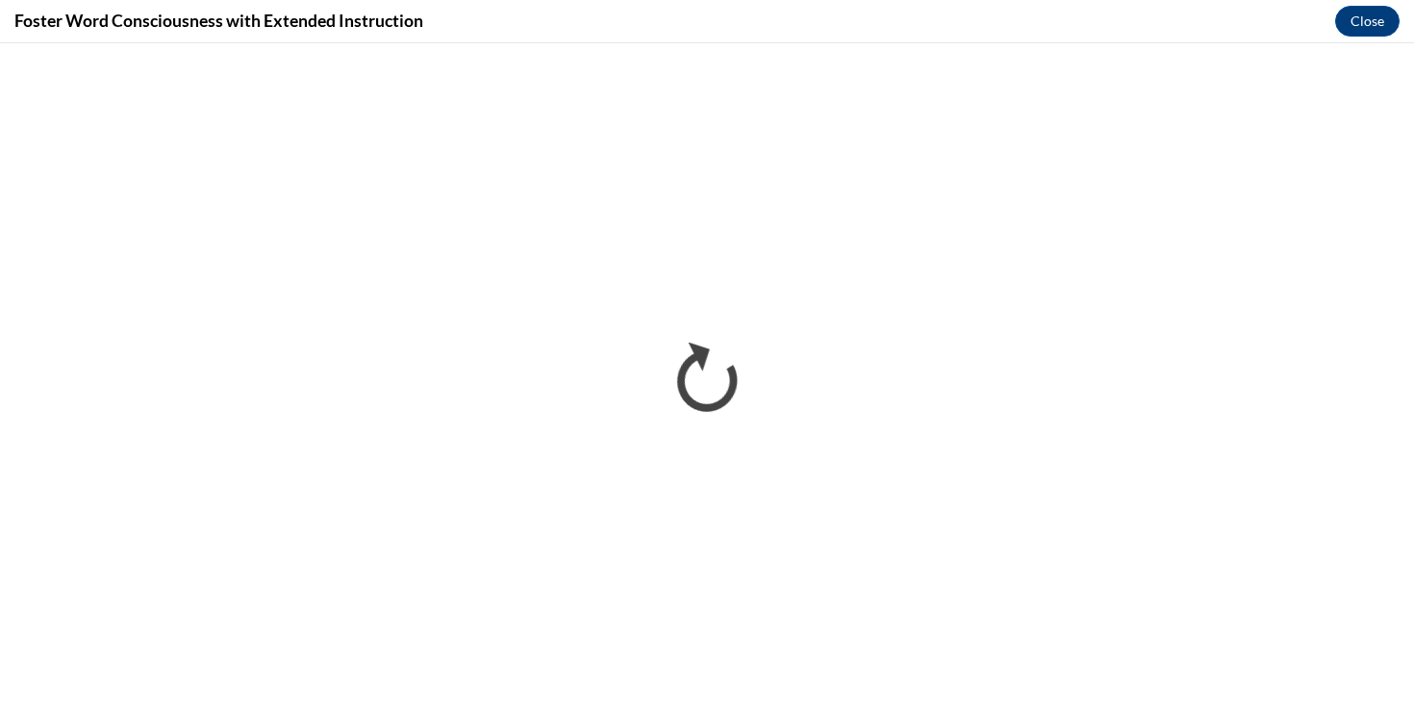
scroll to position [0, 0]
